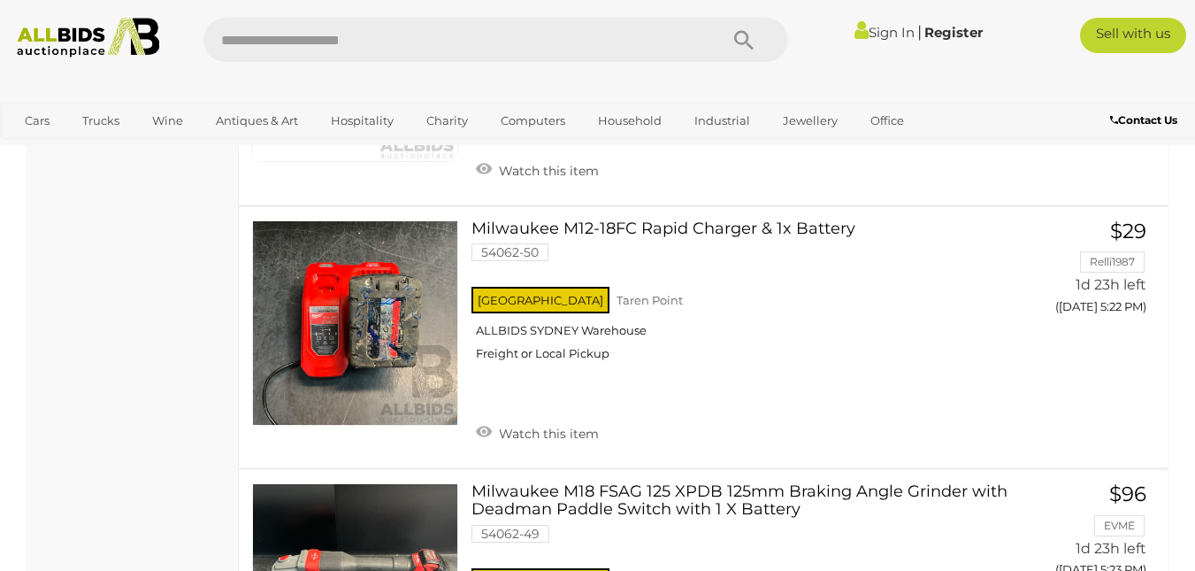
scroll to position [6191, 0]
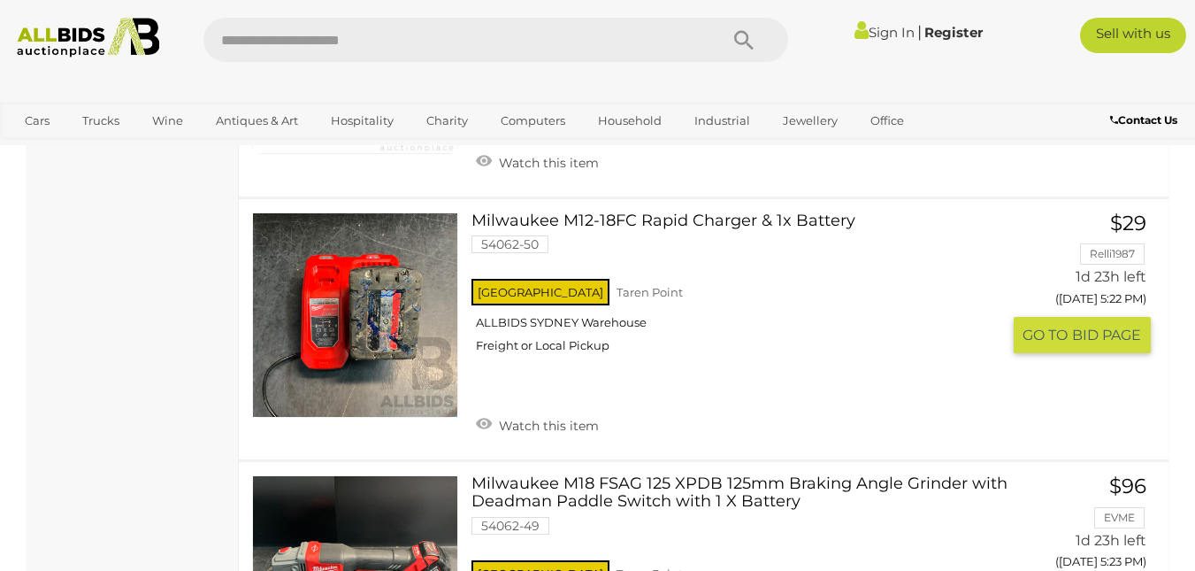
click at [800, 290] on div "NSW Taren Point ALLBIDS SYDNEY Warehouse Freight or Local Pickup" at bounding box center [735, 320] width 529 height 91
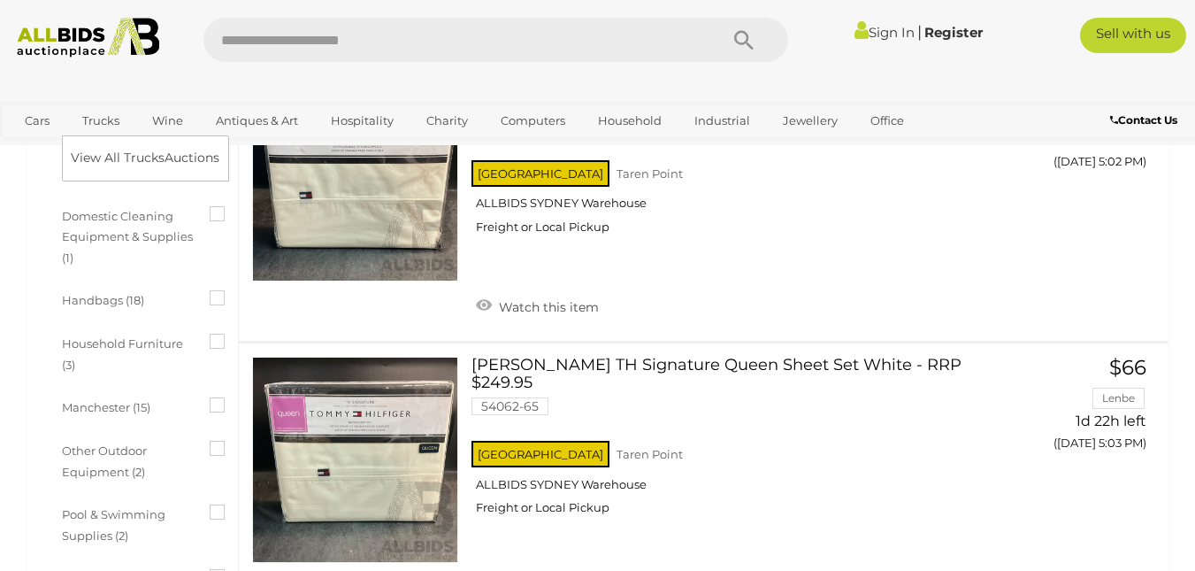
scroll to position [6297, 0]
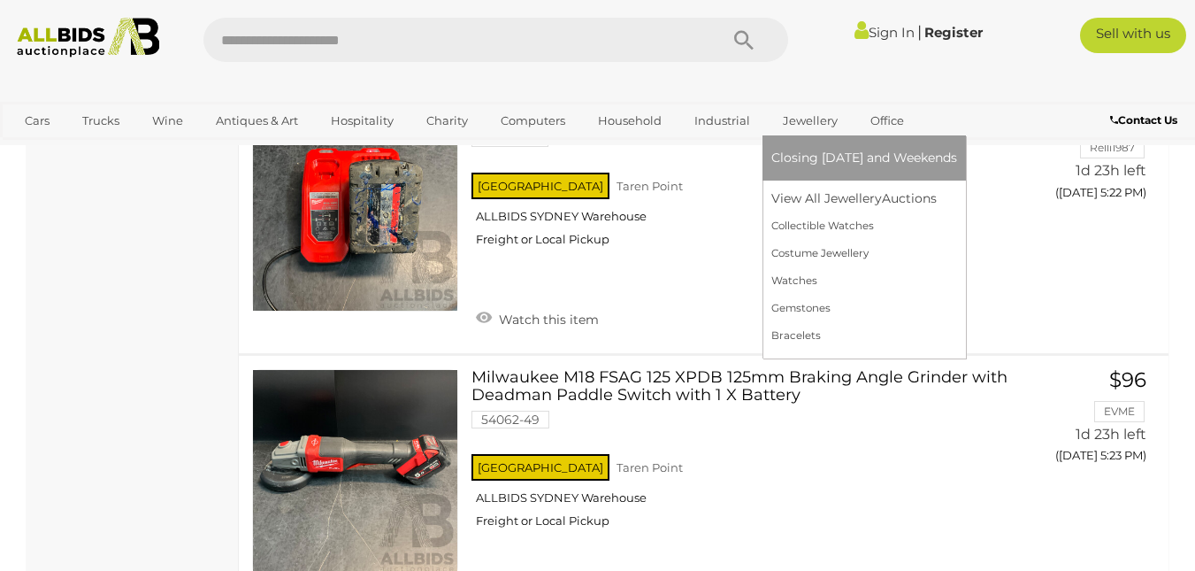
click at [810, 128] on link "Jewellery" at bounding box center [810, 120] width 78 height 29
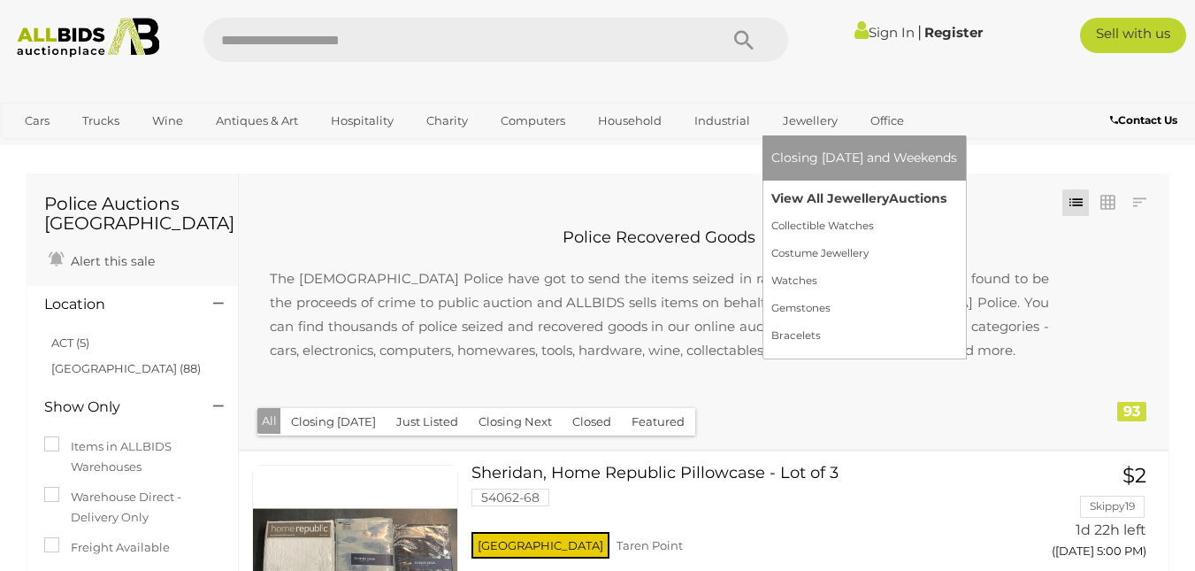
click at [815, 195] on link "View All Jewellery Auctions" at bounding box center [864, 198] width 186 height 27
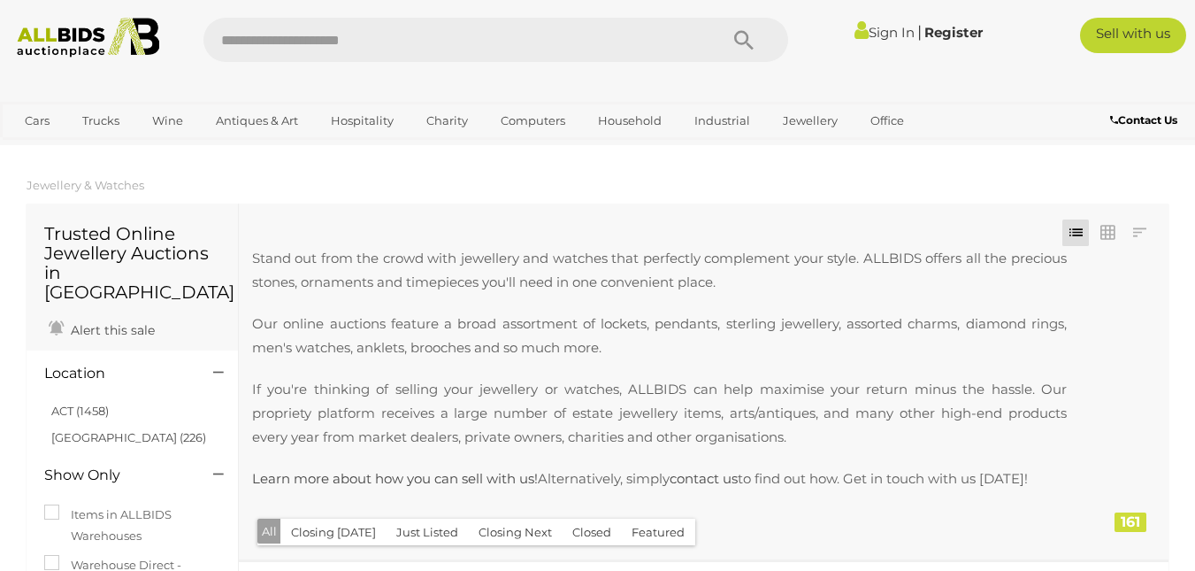
scroll to position [457, 0]
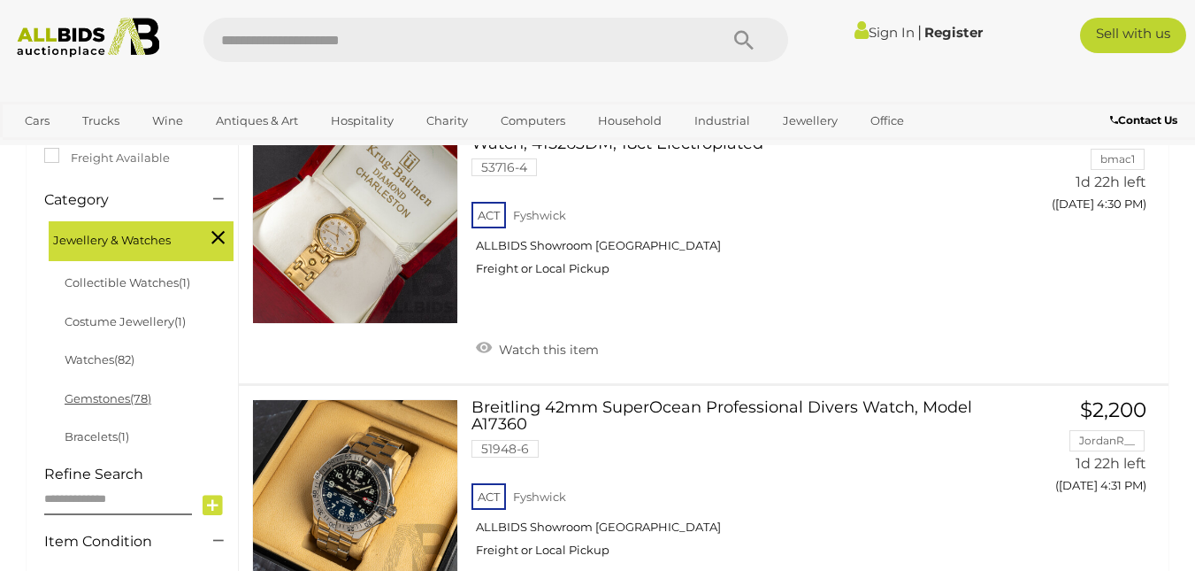
click at [112, 391] on link "Gemstones (78)" at bounding box center [108, 398] width 87 height 14
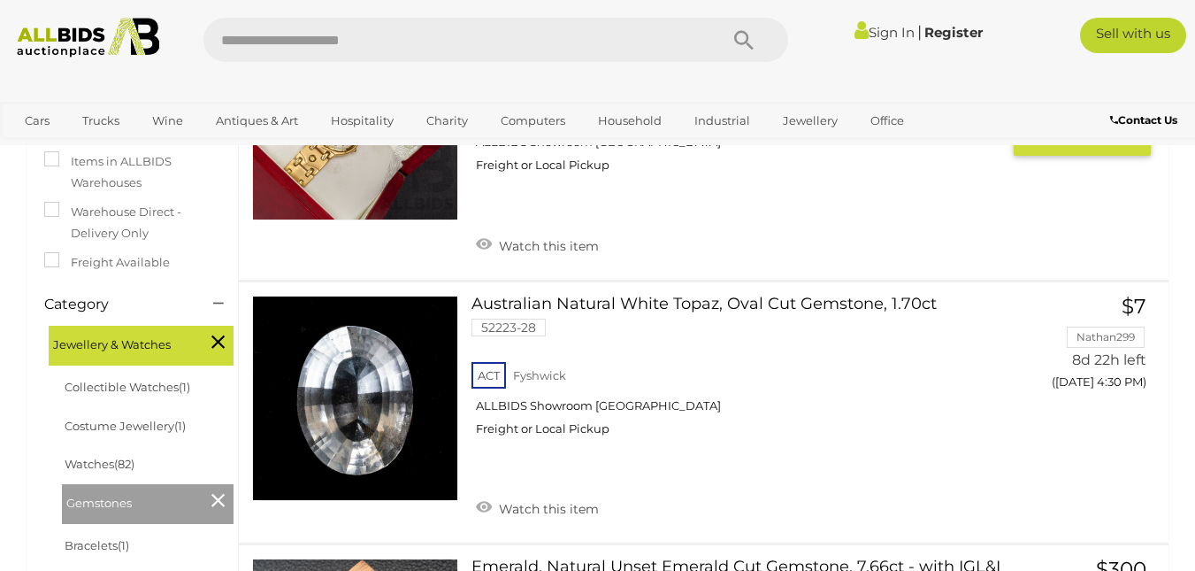
scroll to position [295, 0]
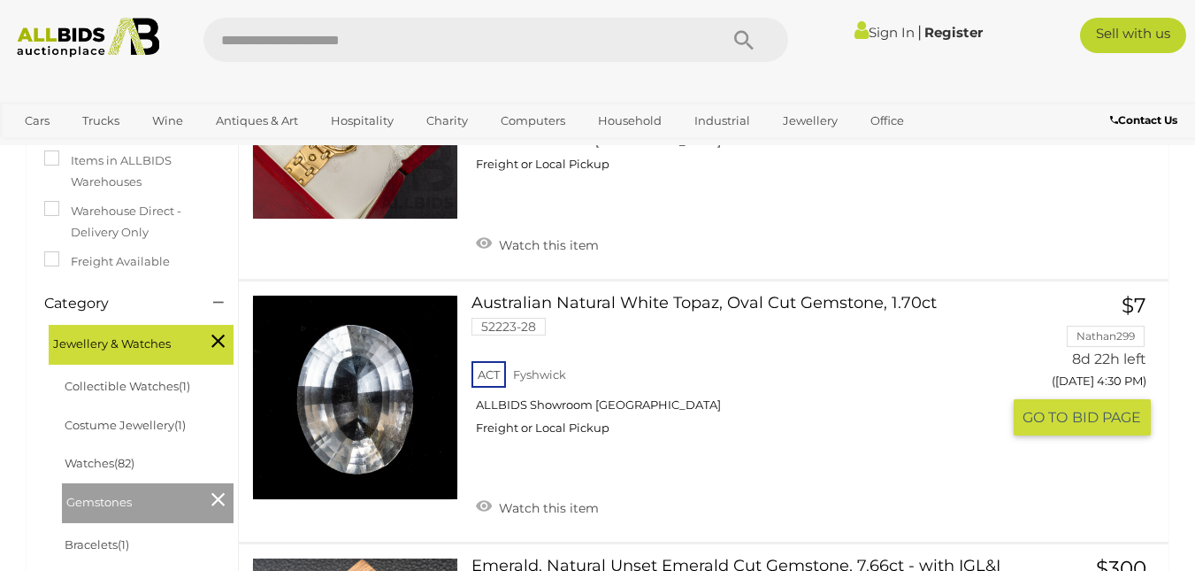
click at [709, 305] on link "Australian Natural White Topaz, Oval Cut Gemstone, 1.70ct 52223-28 ACT Fyshwick" at bounding box center [743, 372] width 516 height 155
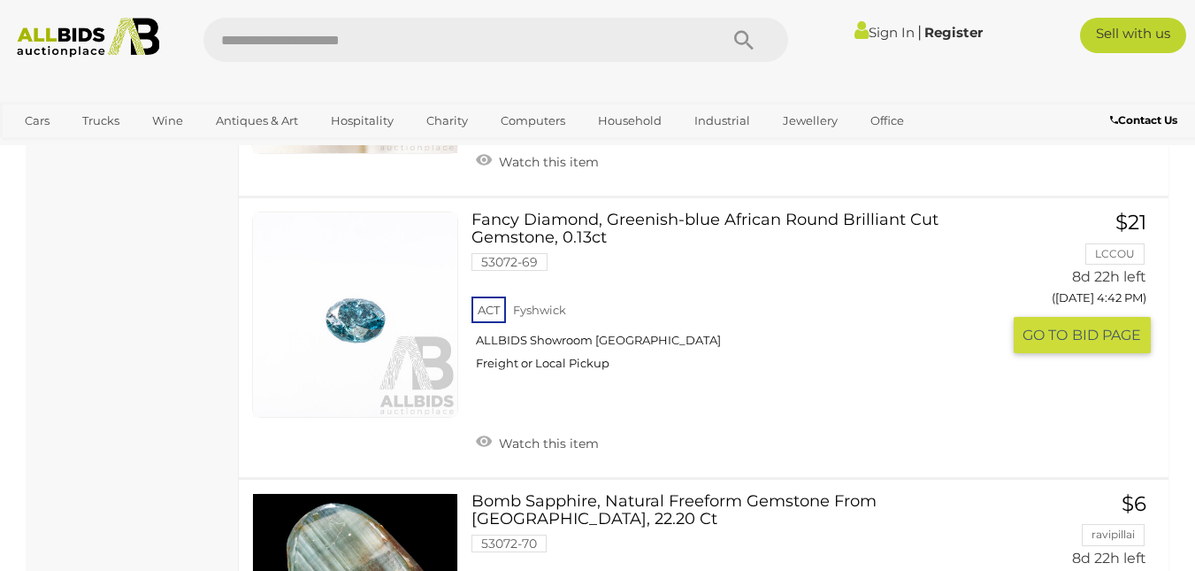
scroll to position [3590, 0]
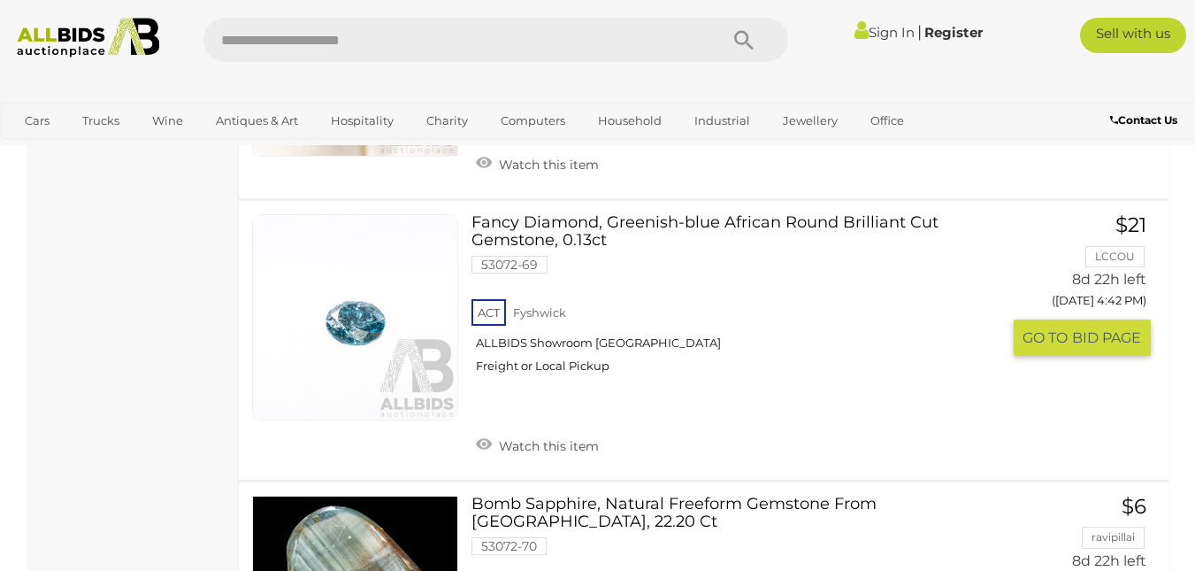
click at [597, 224] on link "Fancy Diamond, Greenish-blue African Round Brilliant Cut Gemstone, 0.13ct 53072…" at bounding box center [743, 300] width 516 height 172
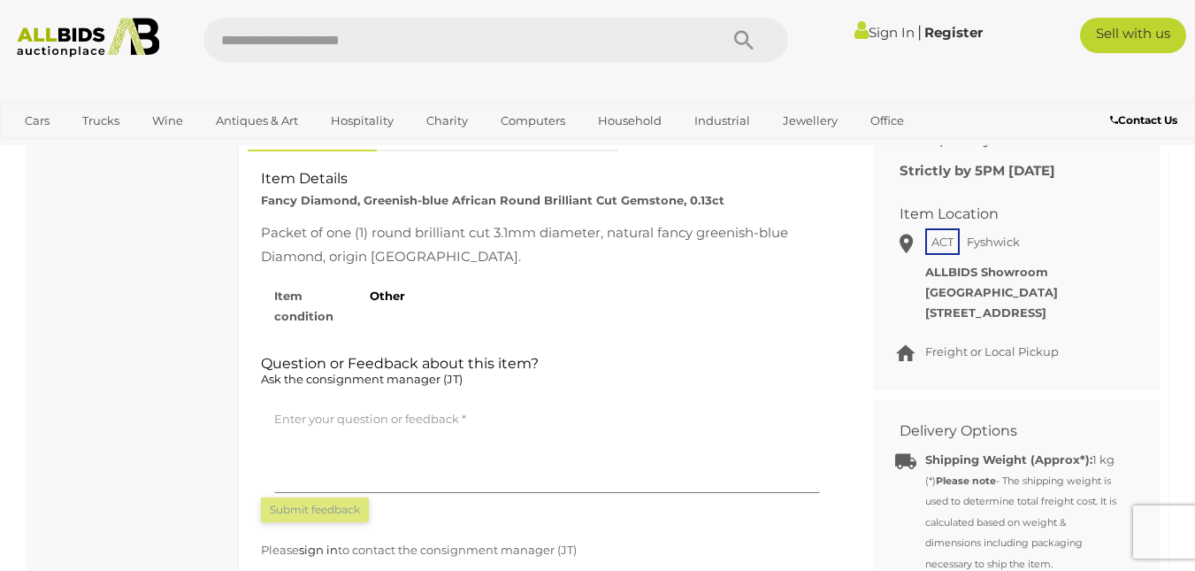
scroll to position [754, 0]
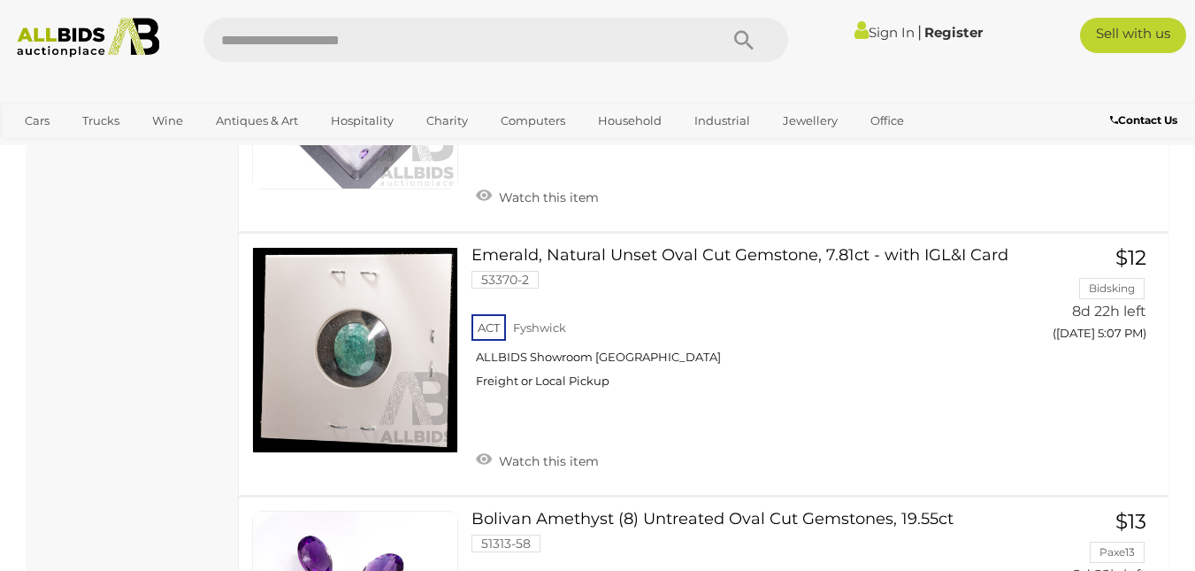
scroll to position [10516, 0]
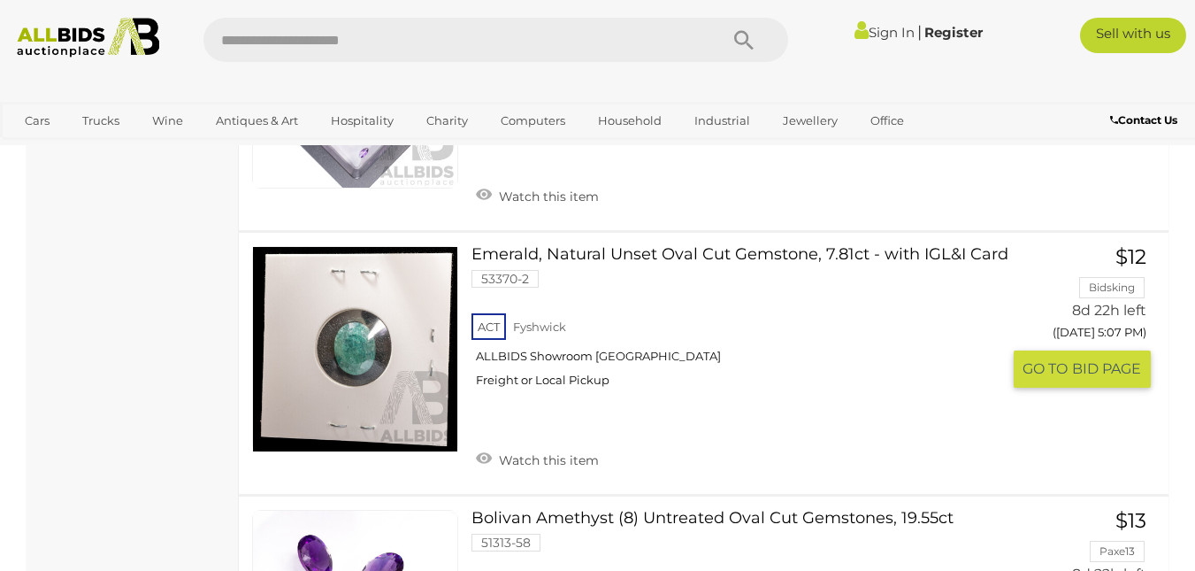
click at [705, 253] on link "Emerald, Natural Unset Oval Cut Gemstone, 7.81ct - with IGL&I Card 53370-2 ACT …" at bounding box center [743, 323] width 516 height 155
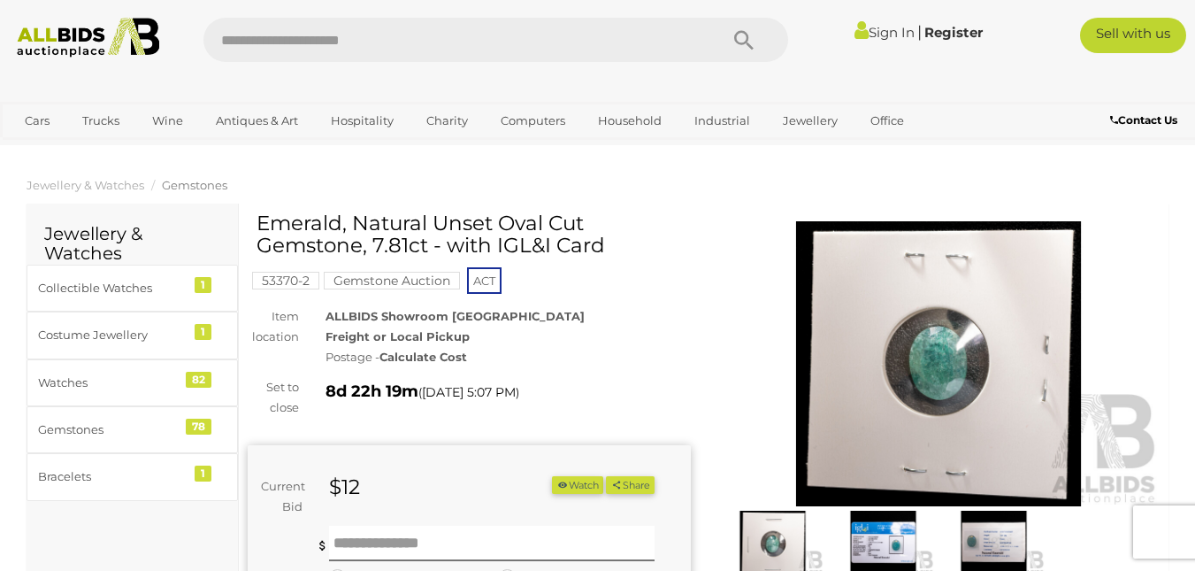
scroll to position [71, 0]
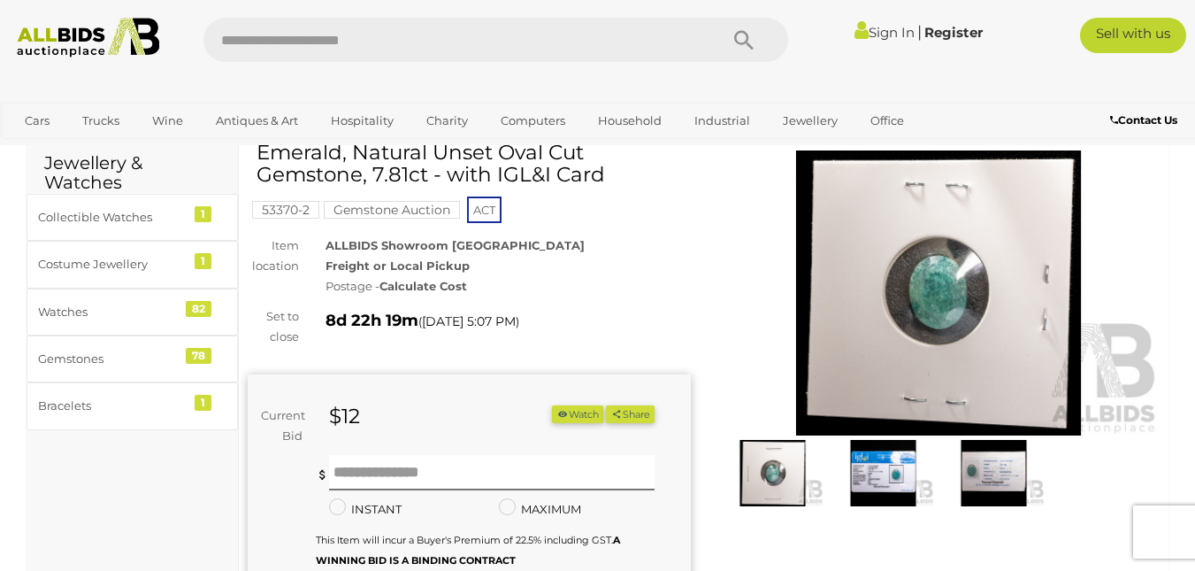
click at [878, 469] on img at bounding box center [883, 472] width 102 height 65
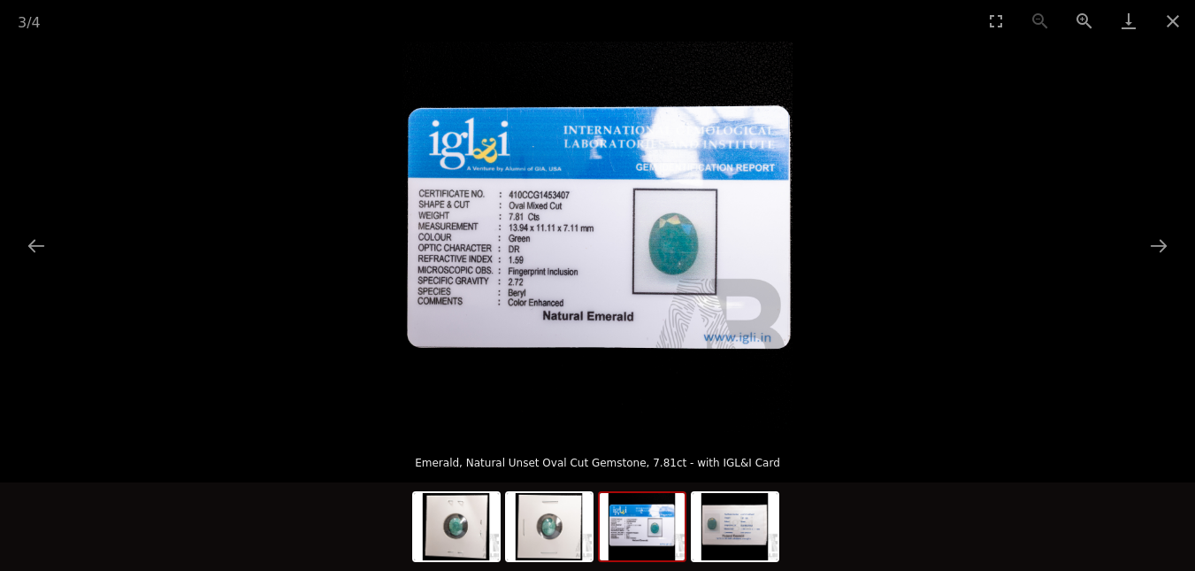
click at [972, 242] on picture at bounding box center [597, 237] width 1195 height 390
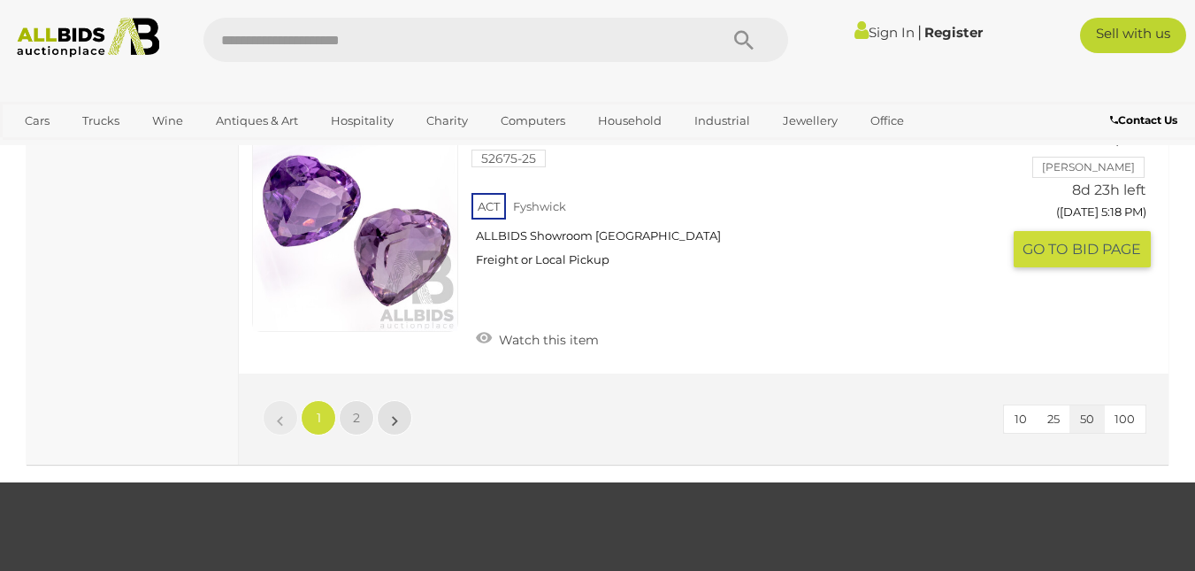
scroll to position [13302, 0]
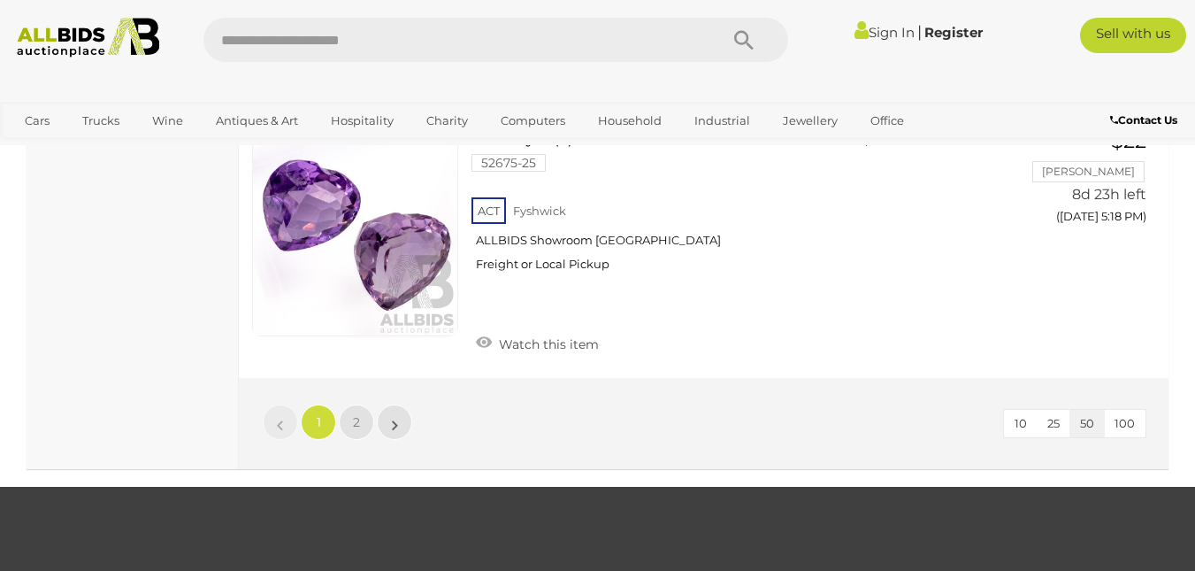
click at [397, 404] on li "»" at bounding box center [395, 421] width 34 height 35
click at [389, 404] on link "»" at bounding box center [394, 421] width 35 height 35
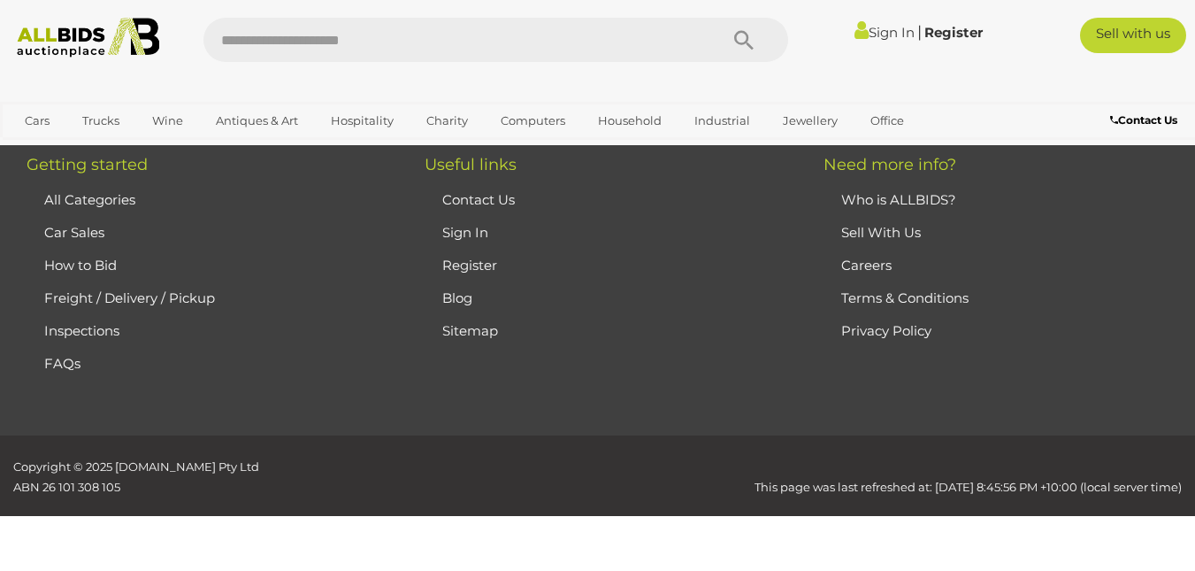
scroll to position [116, 0]
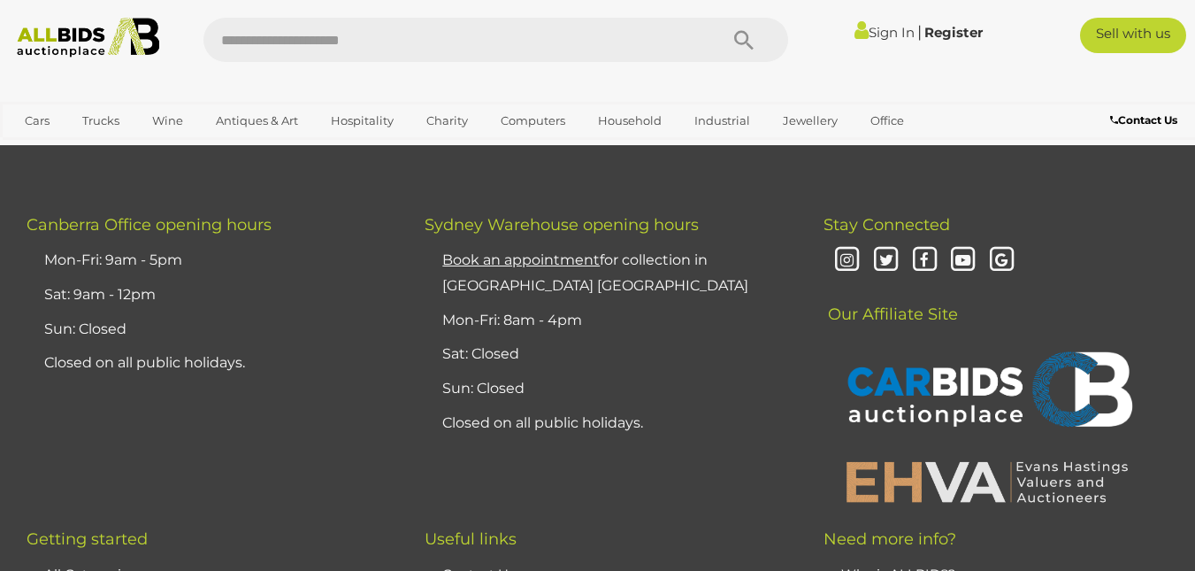
scroll to position [7801, 0]
